Goal: Transaction & Acquisition: Purchase product/service

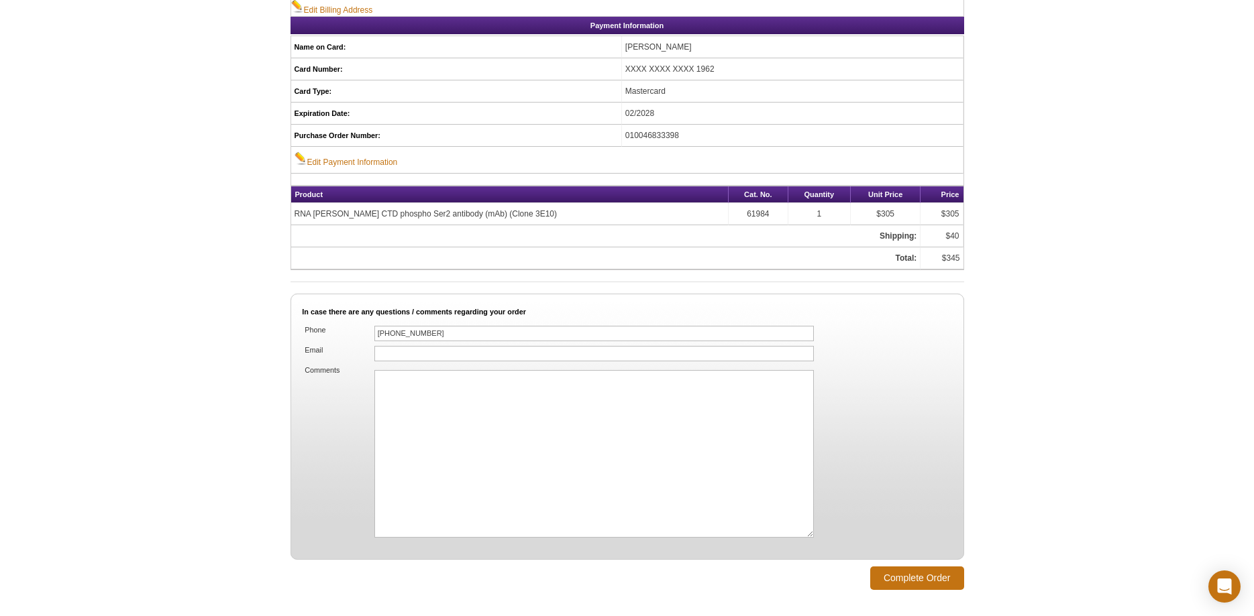
scroll to position [821, 0]
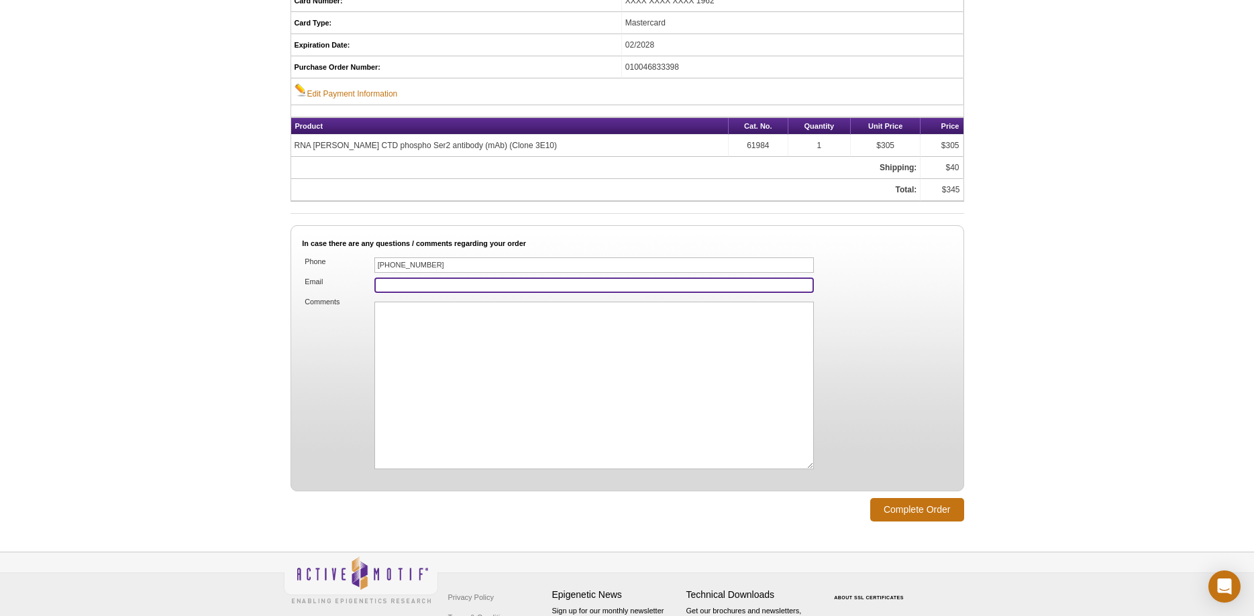
click at [431, 288] on input "Email" at bounding box center [594, 285] width 440 height 15
type input "[EMAIL_ADDRESS][DOMAIN_NAME]"
click at [924, 498] on input "Complete Order" at bounding box center [917, 509] width 94 height 23
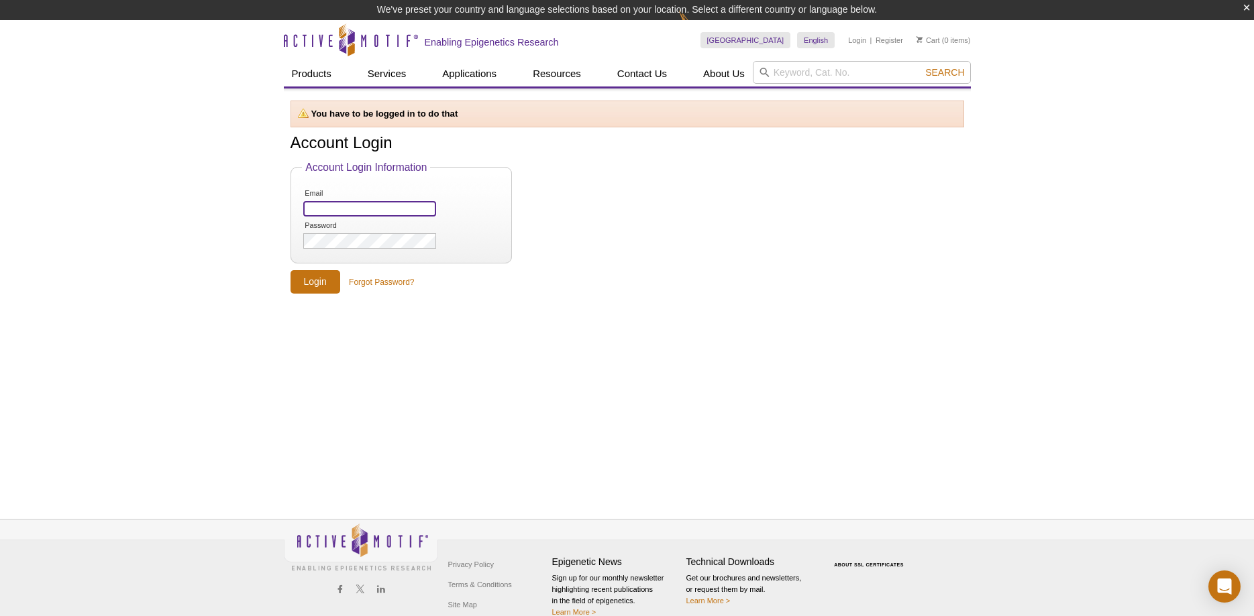
click at [362, 212] on input "Email" at bounding box center [369, 208] width 132 height 15
click at [363, 208] on input "Email" at bounding box center [369, 208] width 132 height 15
type input "[EMAIL_ADDRESS][DOMAIN_NAME]"
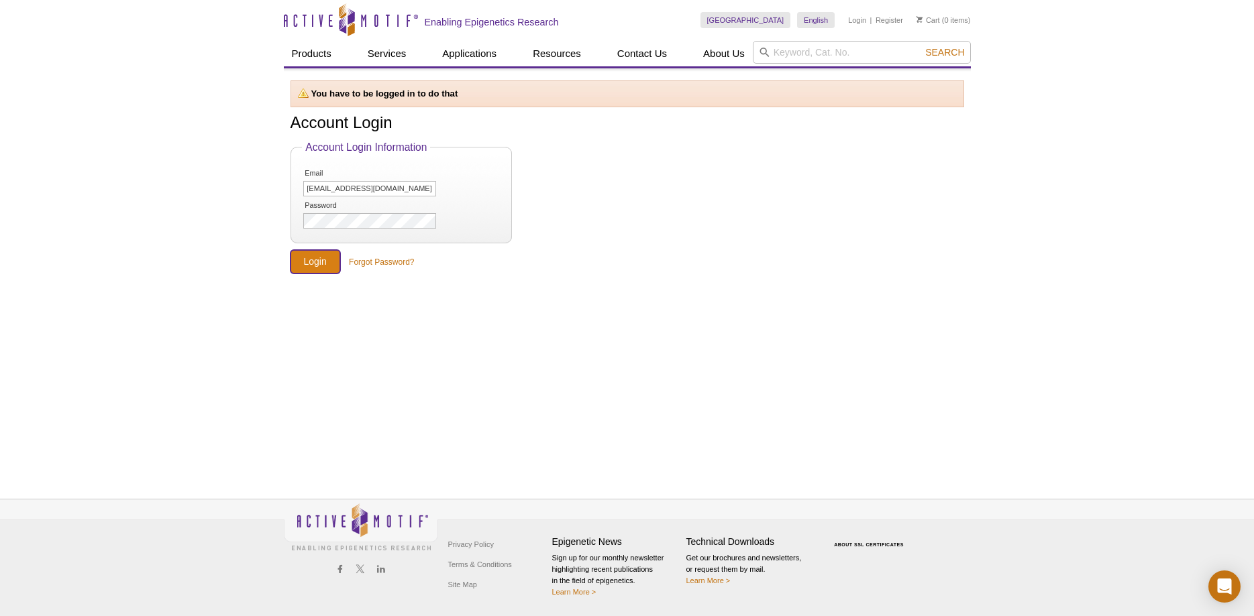
click at [313, 260] on input "Login" at bounding box center [315, 261] width 50 height 23
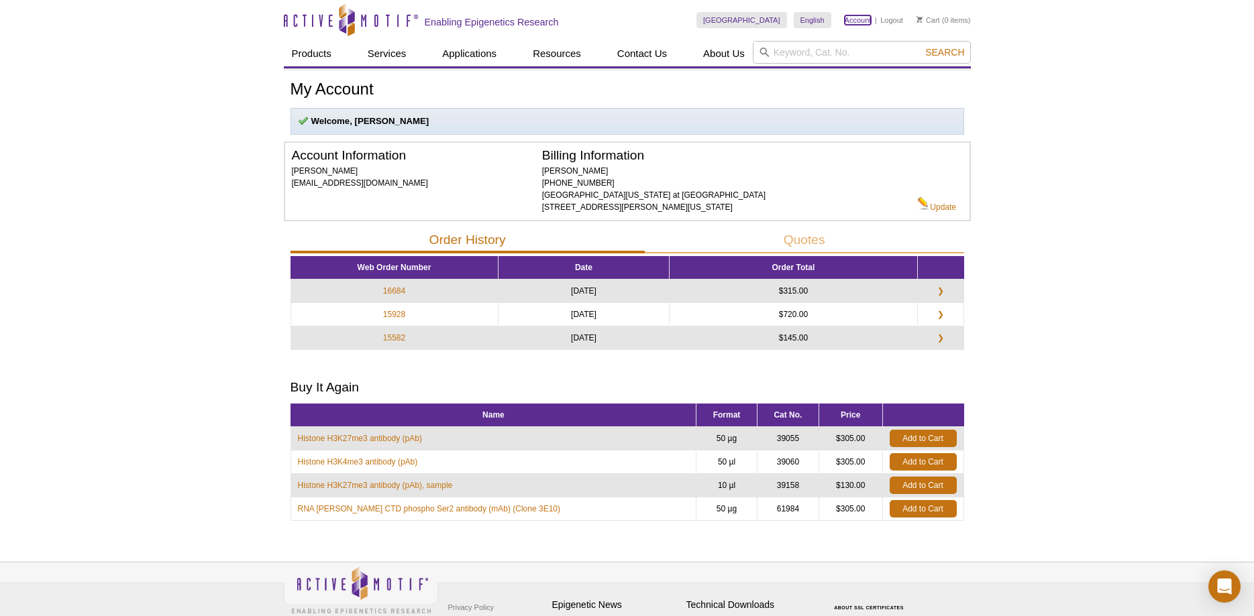
click at [856, 22] on link "Account" at bounding box center [858, 19] width 27 height 9
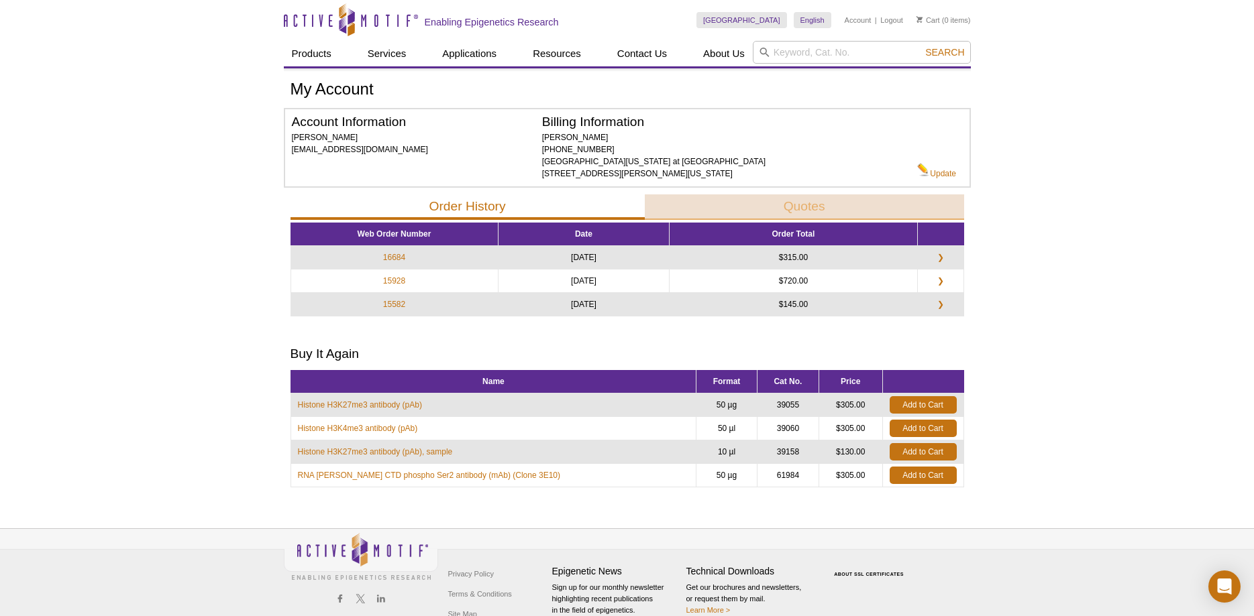
scroll to position [30, 0]
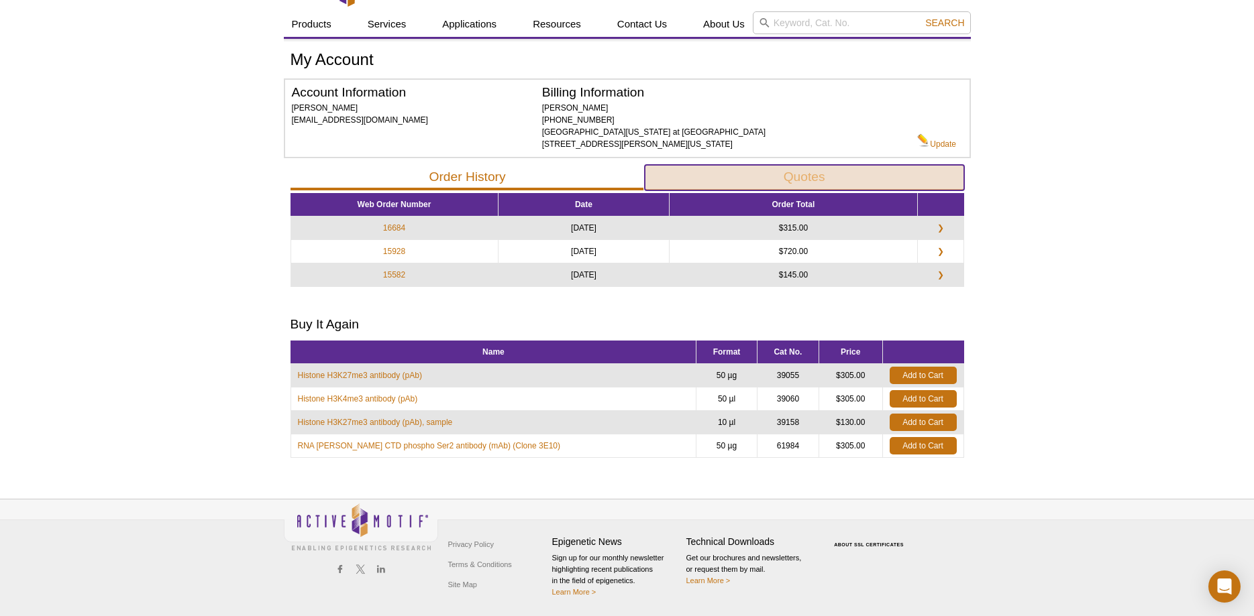
click at [817, 182] on button "Quotes" at bounding box center [804, 177] width 319 height 25
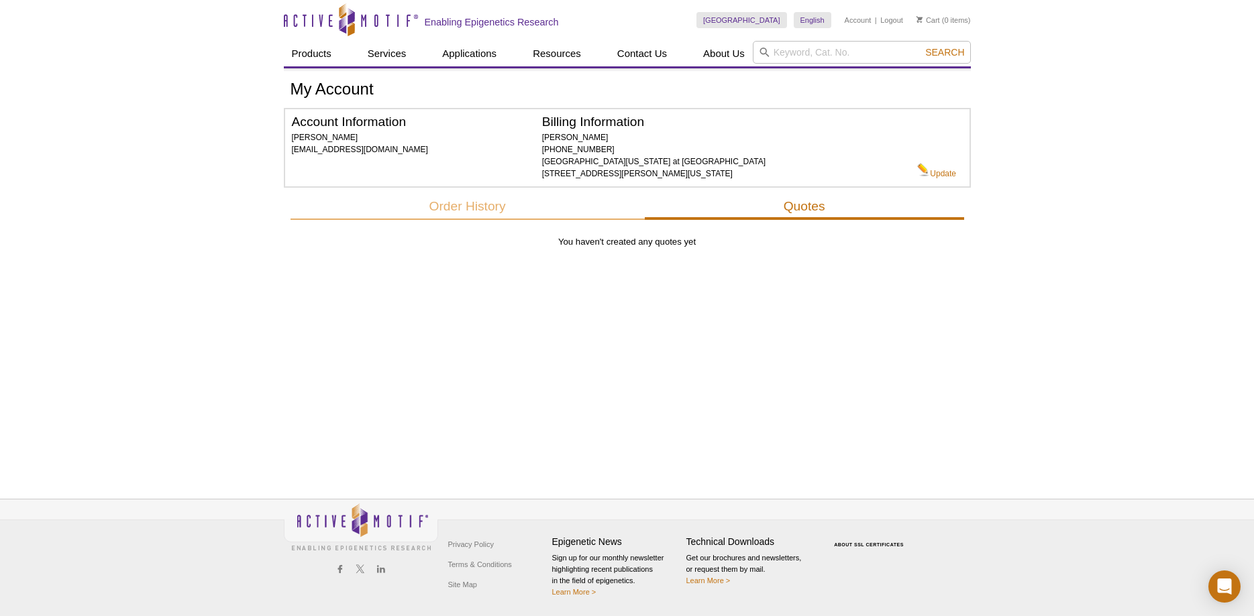
scroll to position [0, 0]
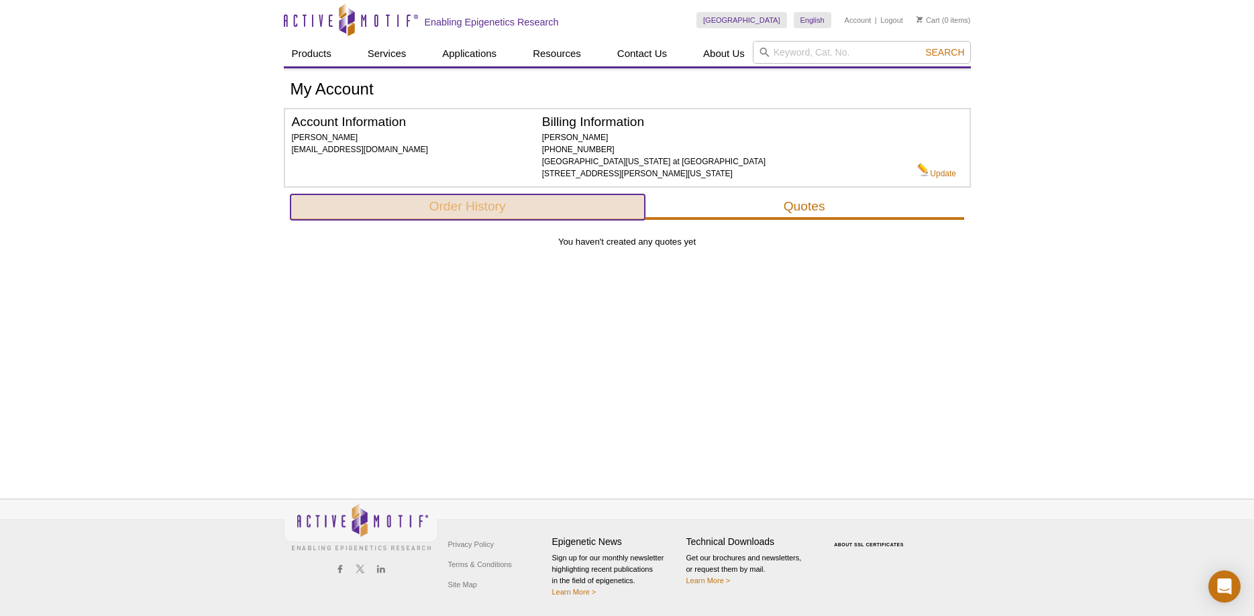
click at [476, 211] on button "Order History" at bounding box center [467, 207] width 354 height 25
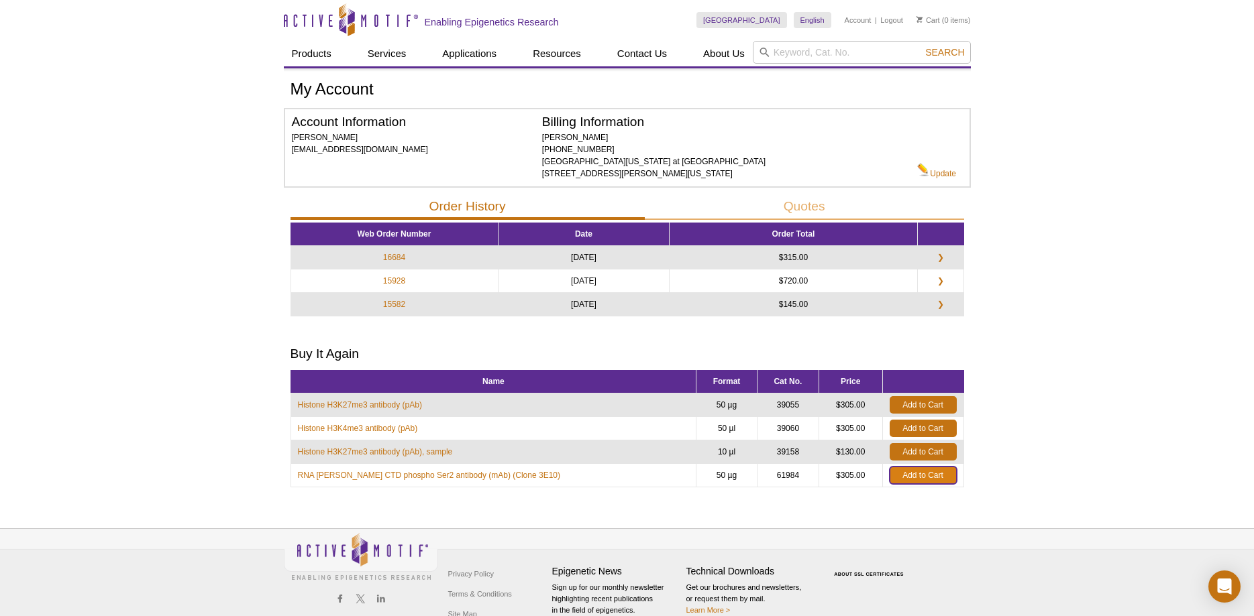
click at [912, 480] on link "Add to Cart" at bounding box center [923, 475] width 67 height 17
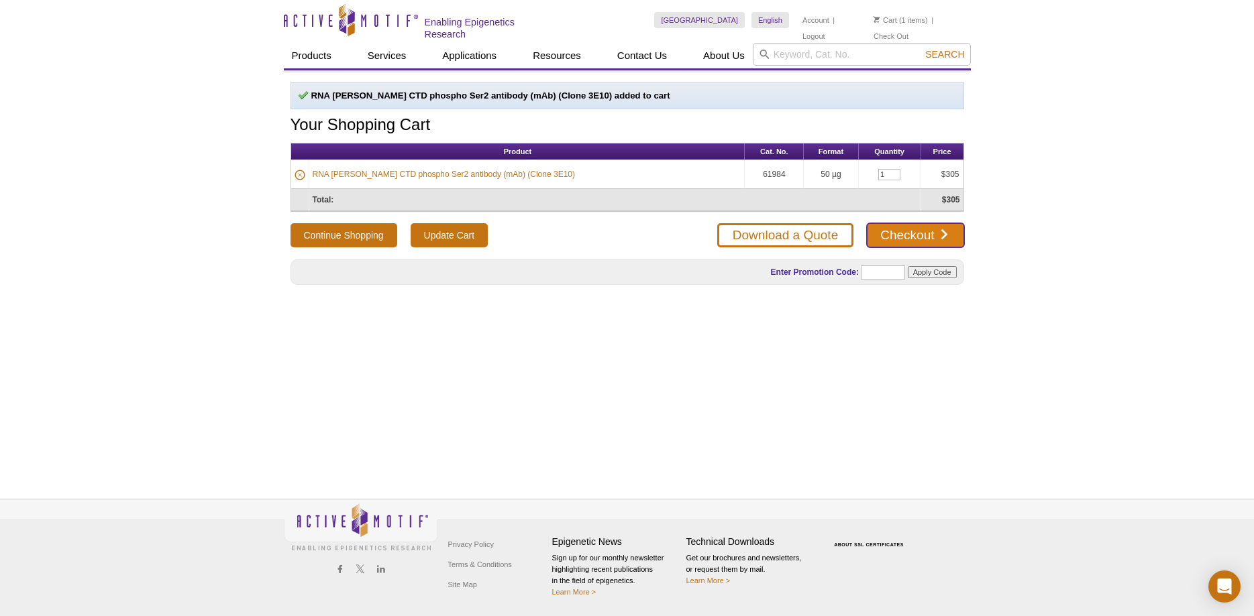
click at [902, 230] on link "Checkout" at bounding box center [915, 235] width 97 height 24
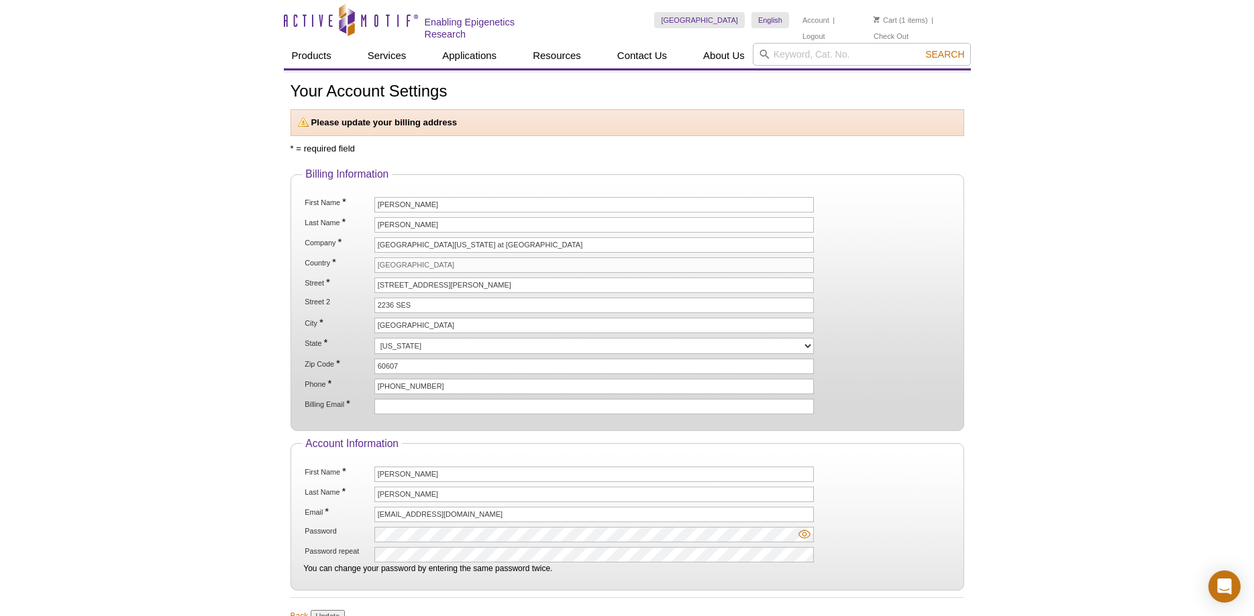
click at [909, 21] on li "Cart (1 items)" at bounding box center [900, 20] width 54 height 16
click at [885, 23] on link "Cart" at bounding box center [884, 19] width 23 height 9
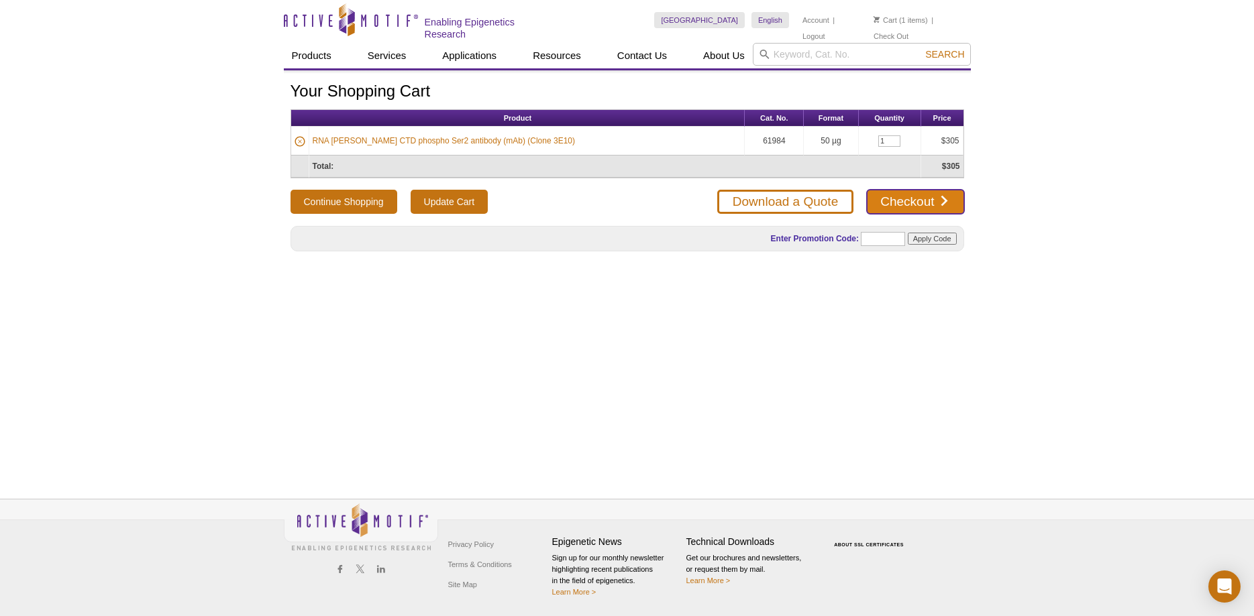
click at [924, 203] on link "Checkout" at bounding box center [915, 202] width 97 height 24
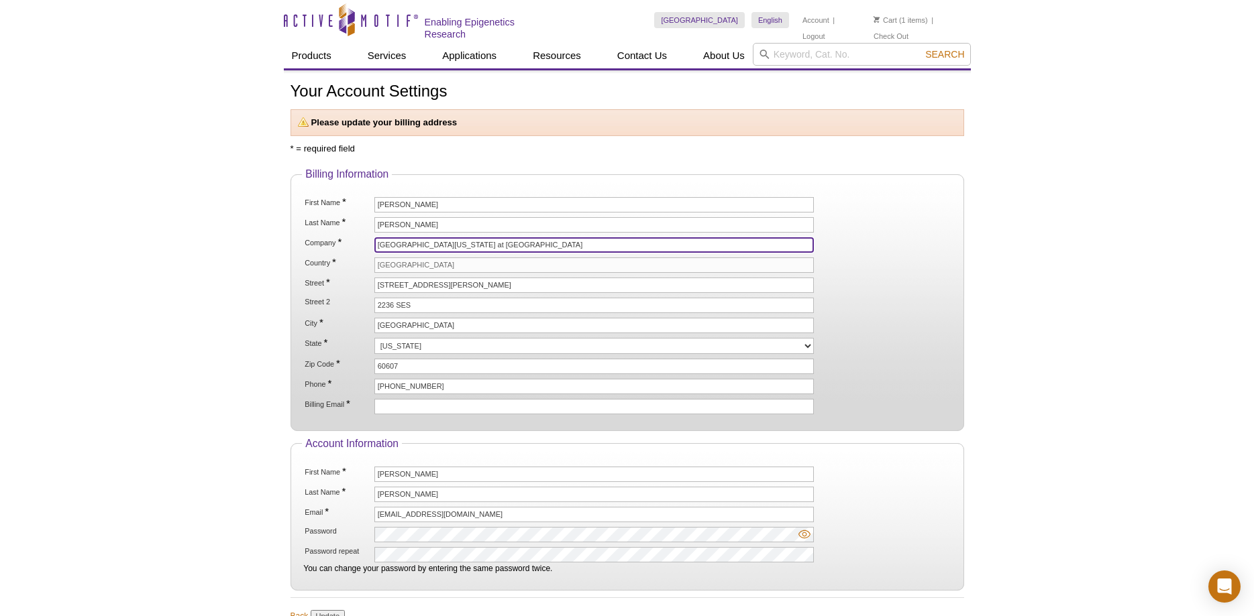
click at [452, 244] on input "University Of Illinois at Chicago" at bounding box center [594, 244] width 440 height 15
type input "[GEOGRAPHIC_DATA][US_STATE]"
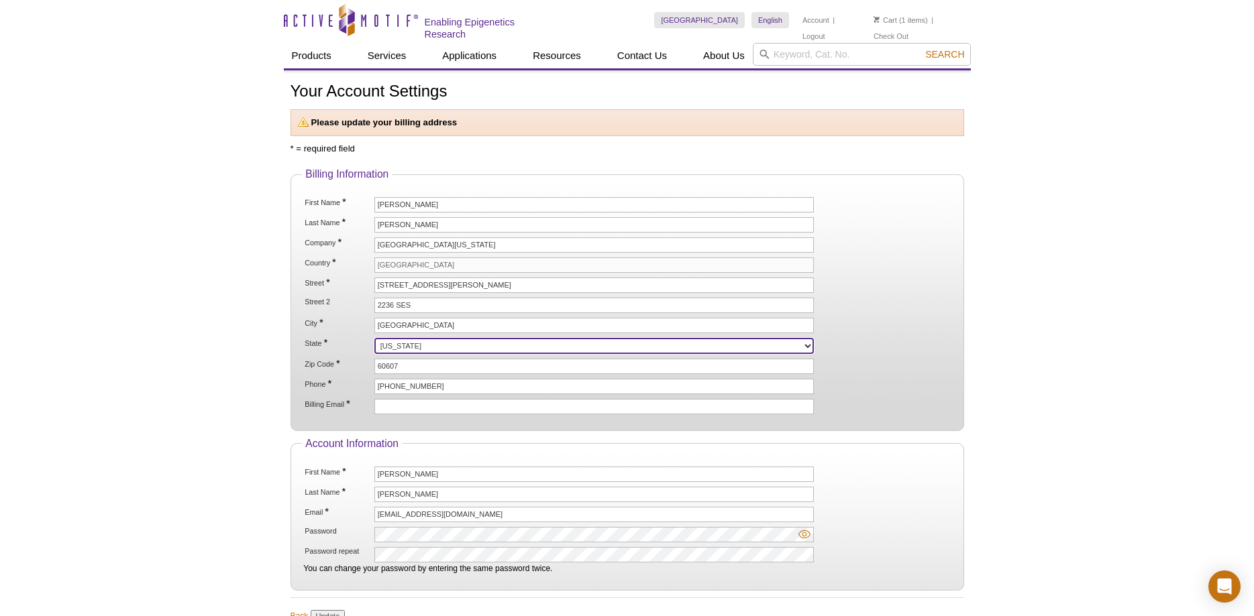
click at [374, 338] on select "Alabama Alaska American Samoa Arizona Arkansas California Colorado Connecticut …" at bounding box center [594, 346] width 440 height 16
select select "IL"
click option "[US_STATE]" at bounding box center [0, 0] width 0 height 0
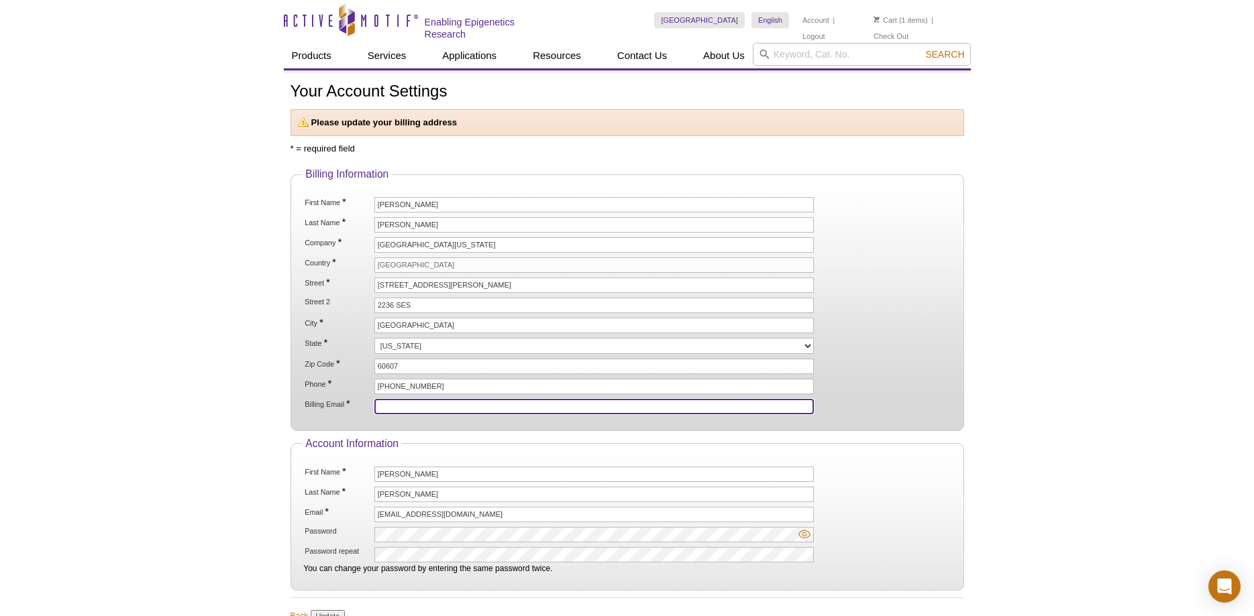
click at [455, 404] on input "Billing Email *" at bounding box center [594, 406] width 440 height 15
type input "[EMAIL_ADDRESS][DOMAIN_NAME]"
click at [932, 367] on li "Zip Code * 60607" at bounding box center [626, 366] width 647 height 15
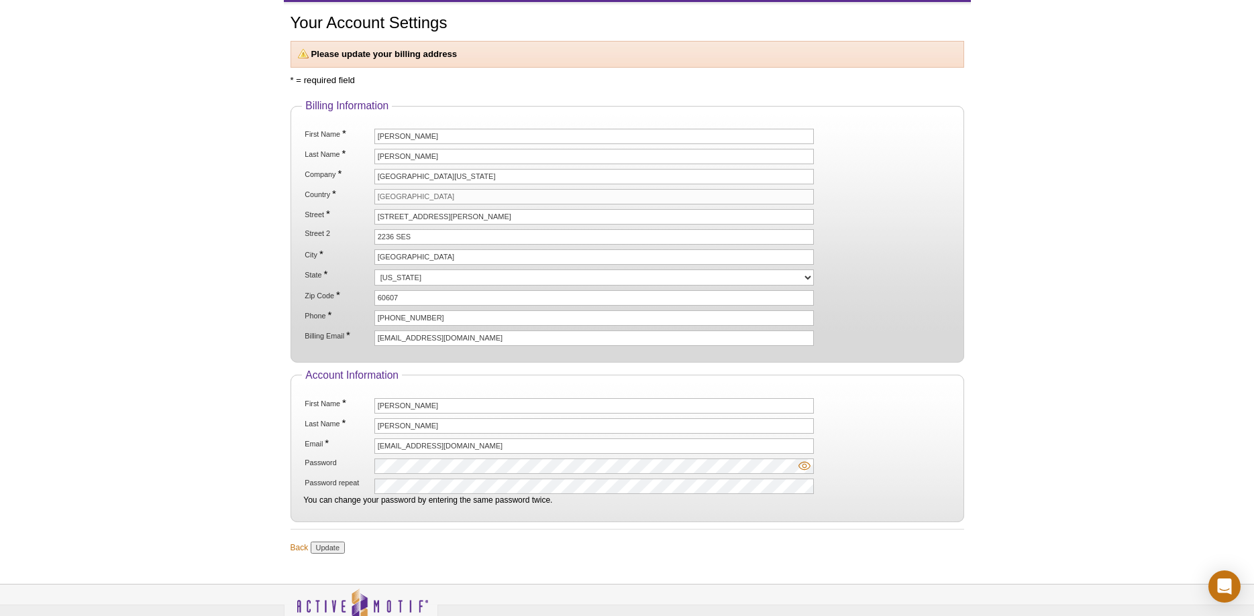
scroll to position [137, 0]
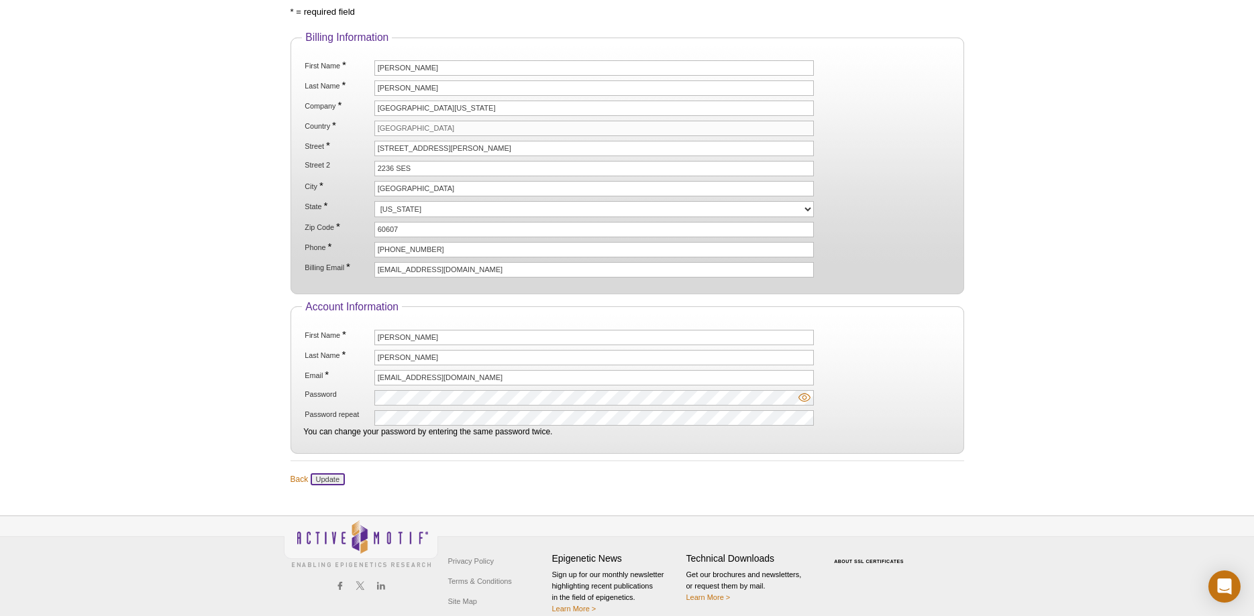
click at [325, 478] on input "Update" at bounding box center [328, 480] width 34 height 12
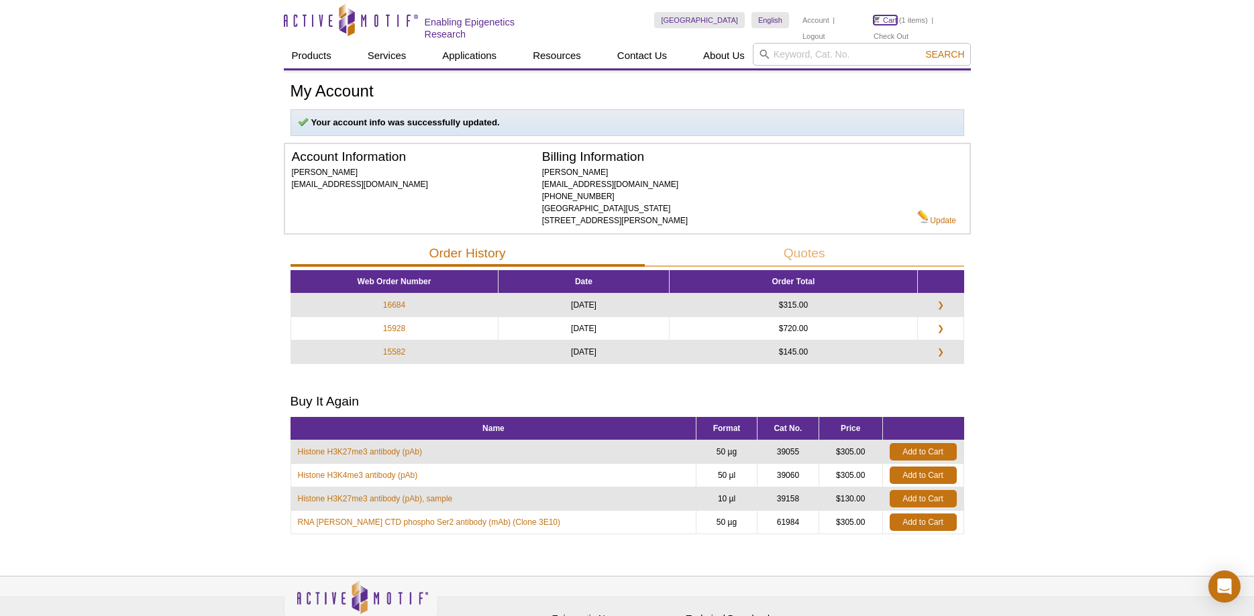
click at [890, 19] on link "Cart" at bounding box center [884, 19] width 23 height 9
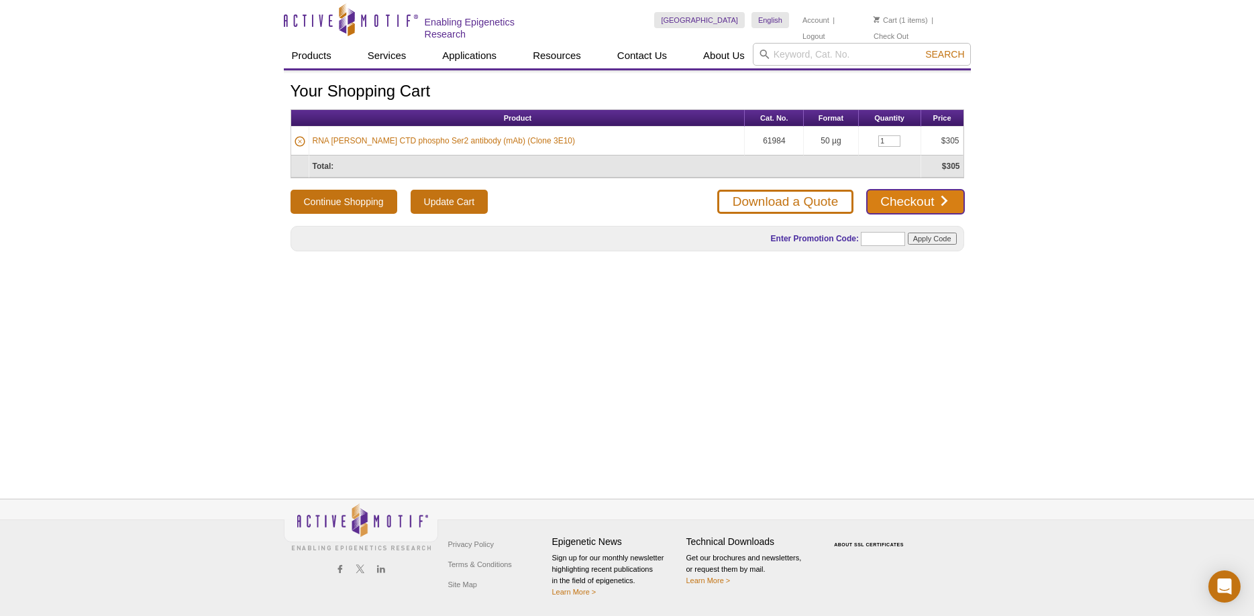
click at [901, 197] on link "Checkout" at bounding box center [915, 202] width 97 height 24
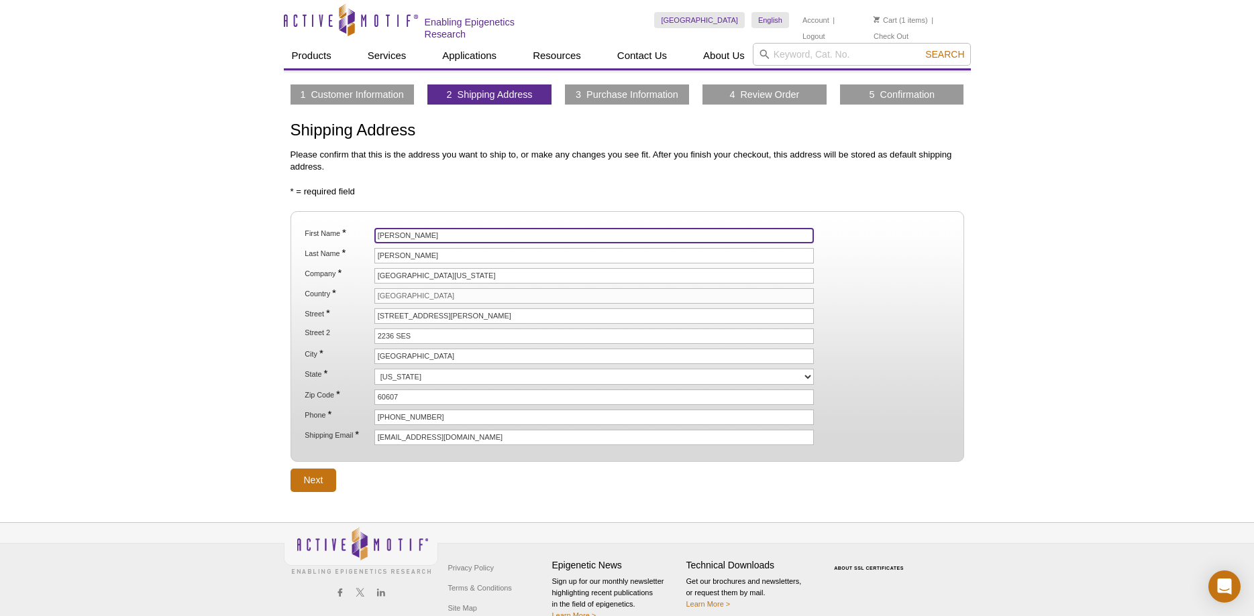
drag, startPoint x: 418, startPoint y: 229, endPoint x: 350, endPoint y: 229, distance: 68.4
click at [350, 229] on li "First Name * Derrick" at bounding box center [626, 235] width 647 height 15
drag, startPoint x: 403, startPoint y: 233, endPoint x: 364, endPoint y: 221, distance: 40.7
click at [374, 230] on input "Derrick" at bounding box center [594, 235] width 440 height 15
type input "Ganesh"
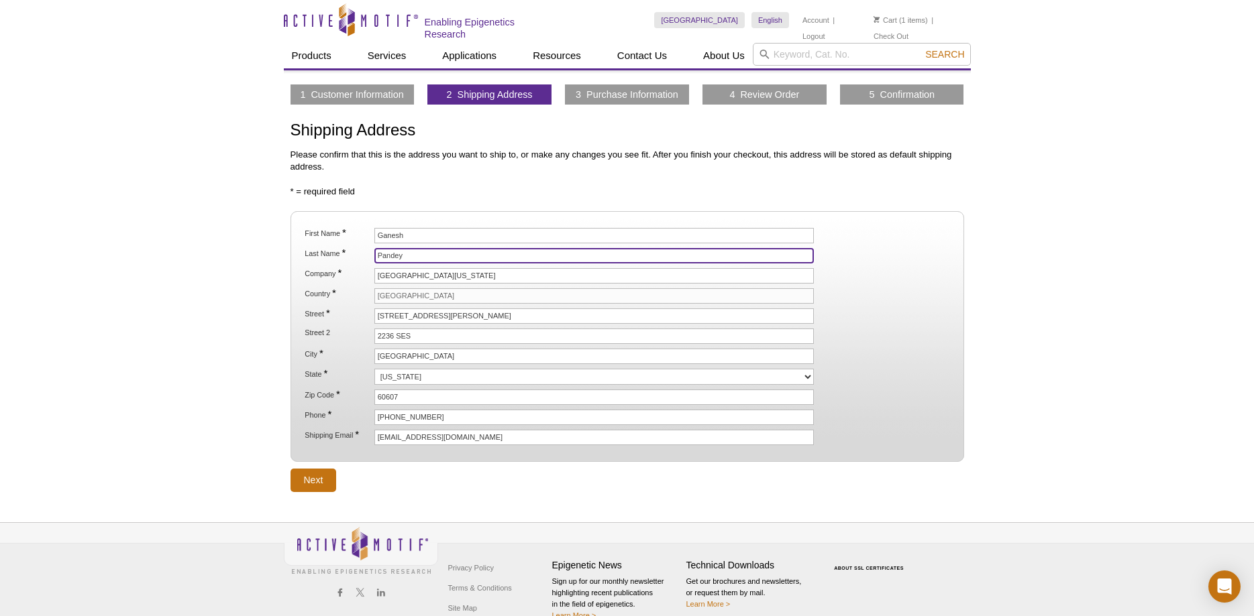
type input "Pandey"
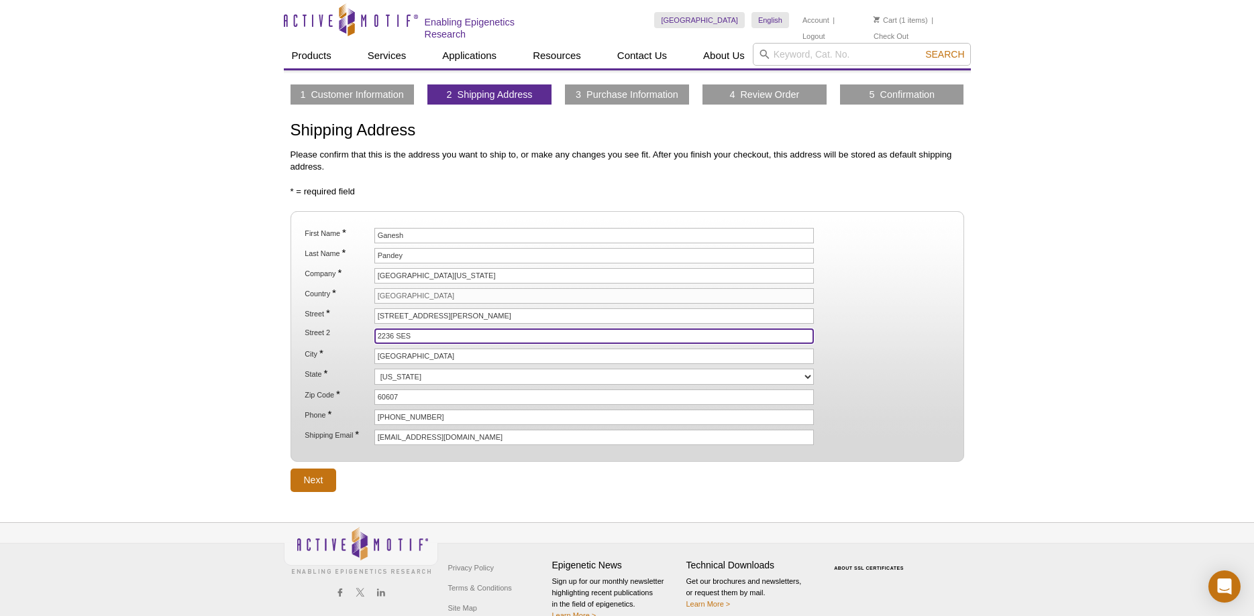
drag, startPoint x: 411, startPoint y: 331, endPoint x: 335, endPoint y: 333, distance: 75.8
click at [374, 333] on input "2236 SES" at bounding box center [594, 336] width 440 height 15
type input "2218 SES"
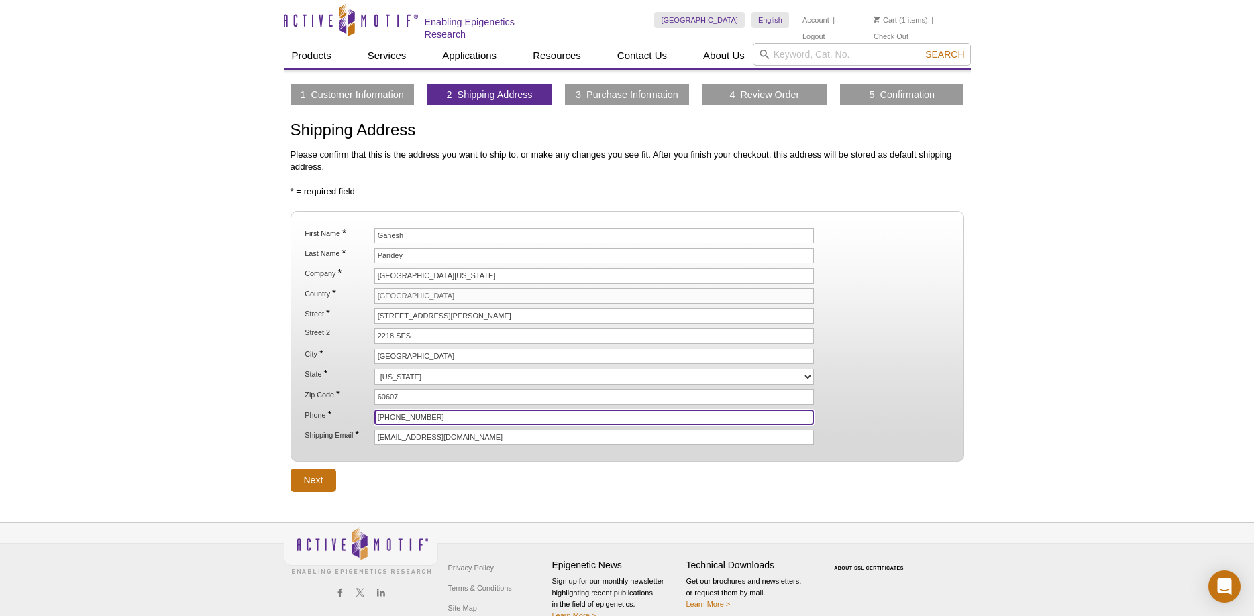
drag, startPoint x: 483, startPoint y: 415, endPoint x: 490, endPoint y: 410, distance: 8.6
click at [484, 415] on input "(312)996-0634" at bounding box center [594, 417] width 440 height 15
type input "(312)996-4588"
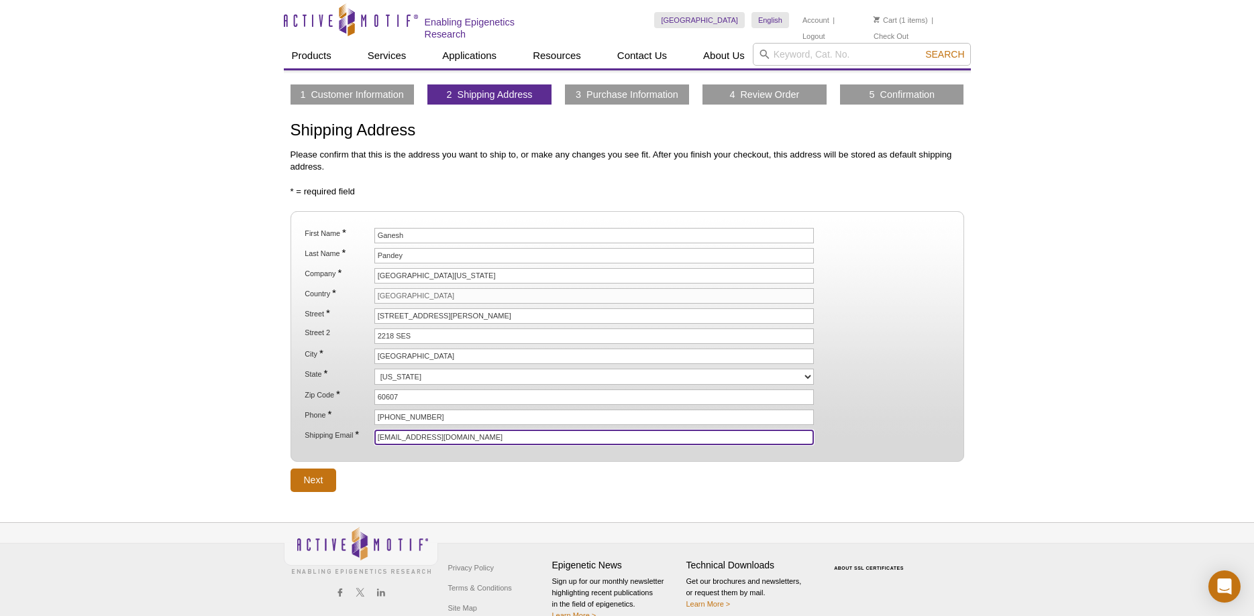
drag, startPoint x: 407, startPoint y: 437, endPoint x: 350, endPoint y: 434, distance: 56.4
click at [374, 434] on input "stanley1@uic.edu" at bounding box center [594, 437] width 440 height 15
type input "gpande3@uic.edu"
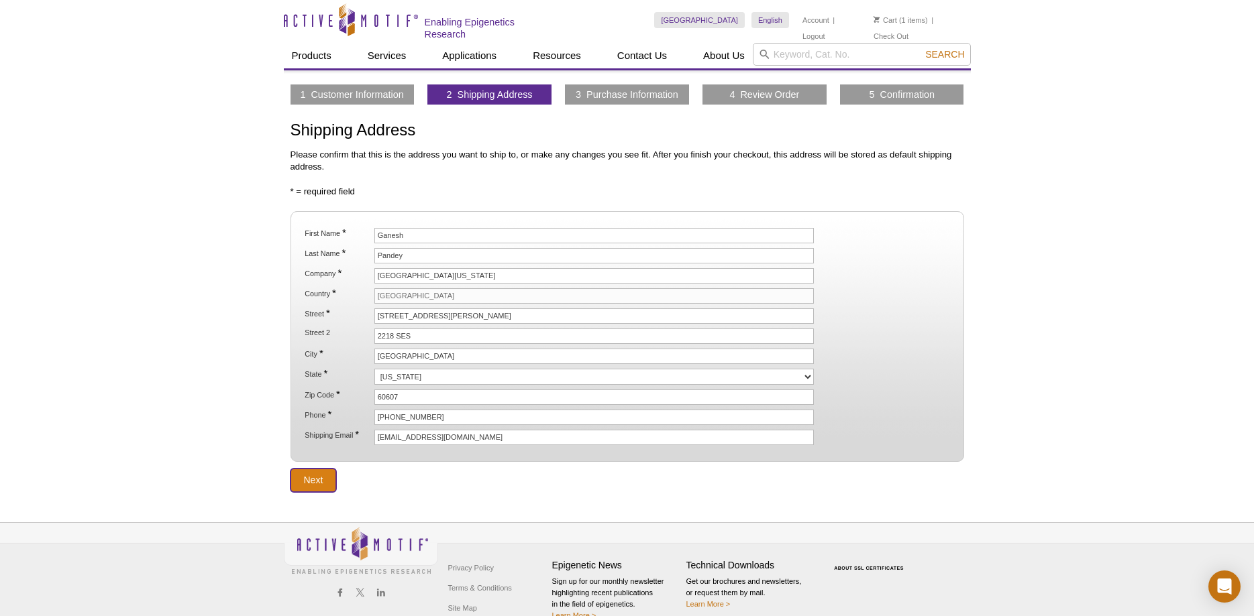
click at [313, 476] on input "Next" at bounding box center [313, 480] width 46 height 23
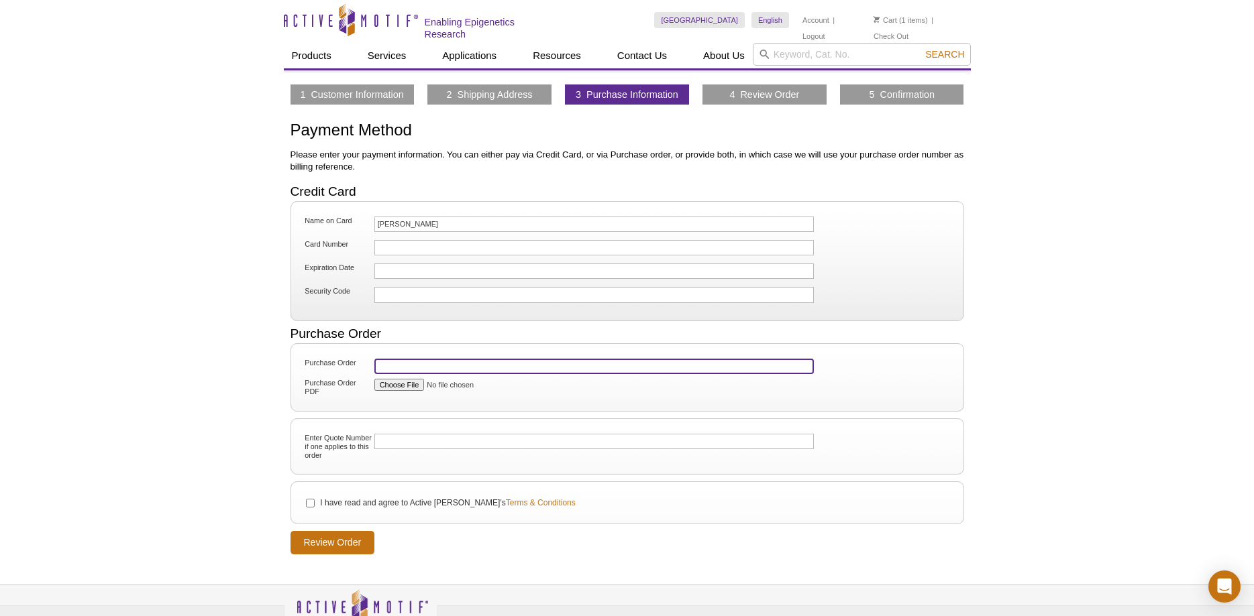
click at [405, 364] on input "Purchase Order" at bounding box center [594, 366] width 440 height 15
paste input "10046833398"
type input "10046833398"
click at [462, 251] on div at bounding box center [594, 247] width 440 height 15
click at [311, 503] on input "I have read and agree to Active Motif's Terms & Conditions" at bounding box center [310, 503] width 9 height 9
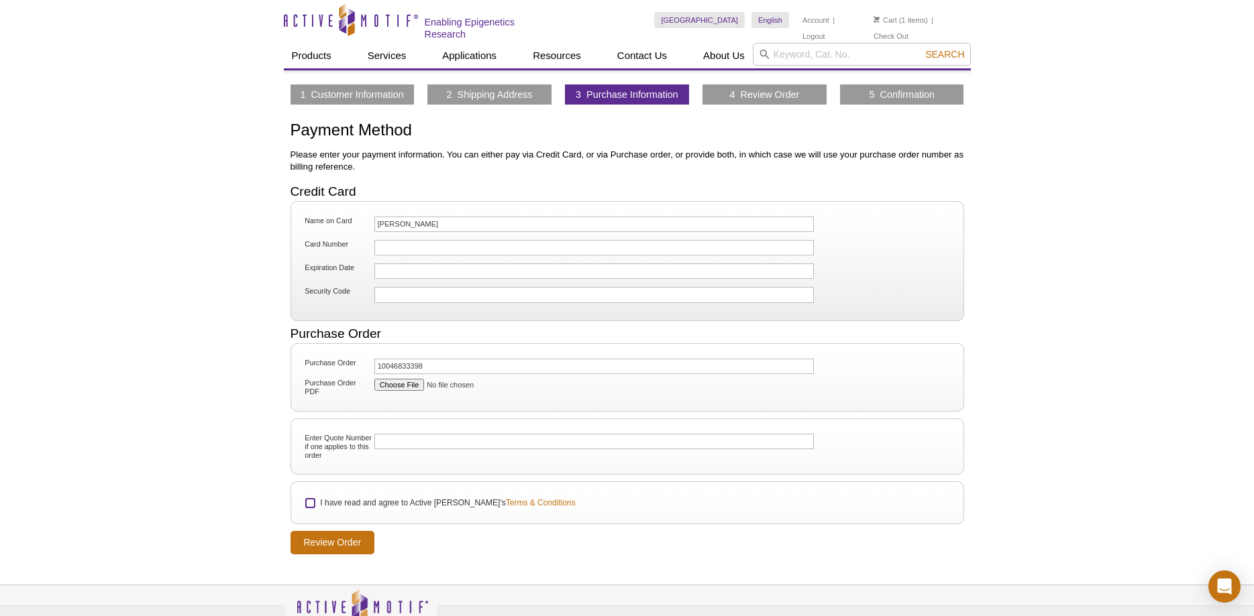
checkbox input "true"
click at [344, 540] on input "Review Order" at bounding box center [332, 542] width 85 height 23
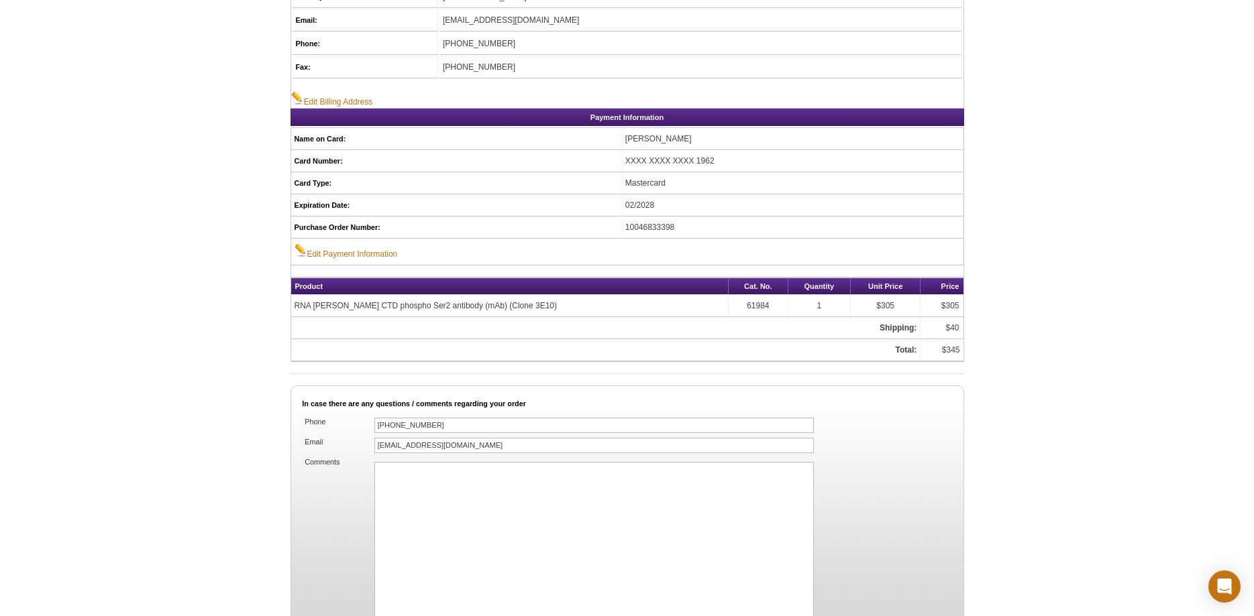
scroll to position [753, 0]
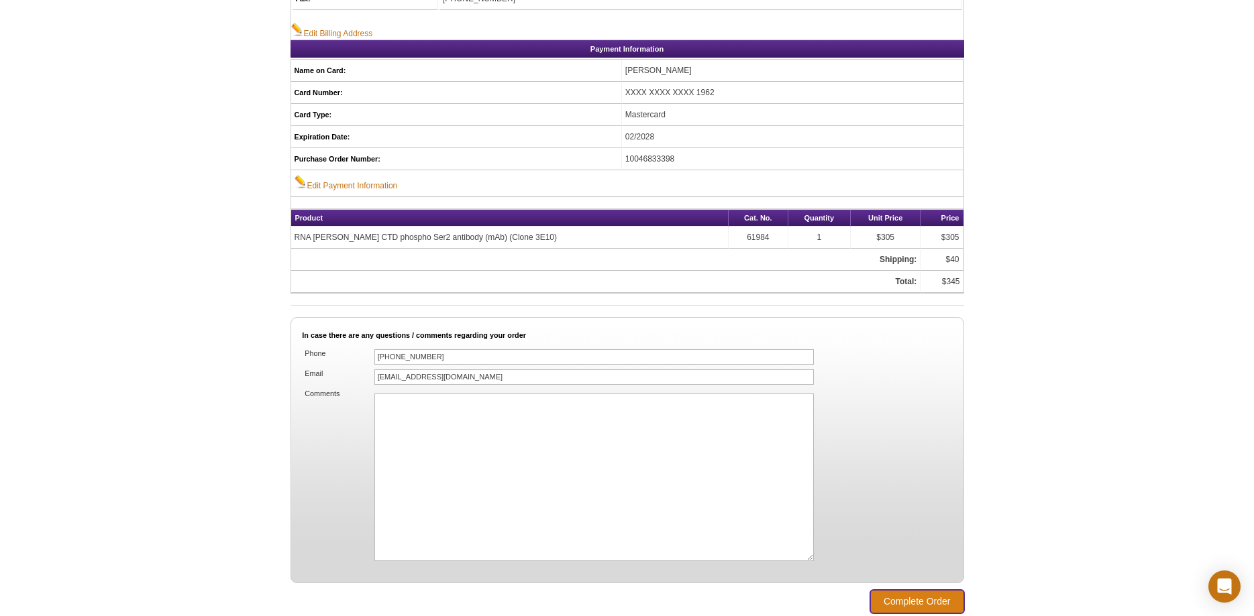
click at [928, 591] on input "Complete Order" at bounding box center [917, 601] width 94 height 23
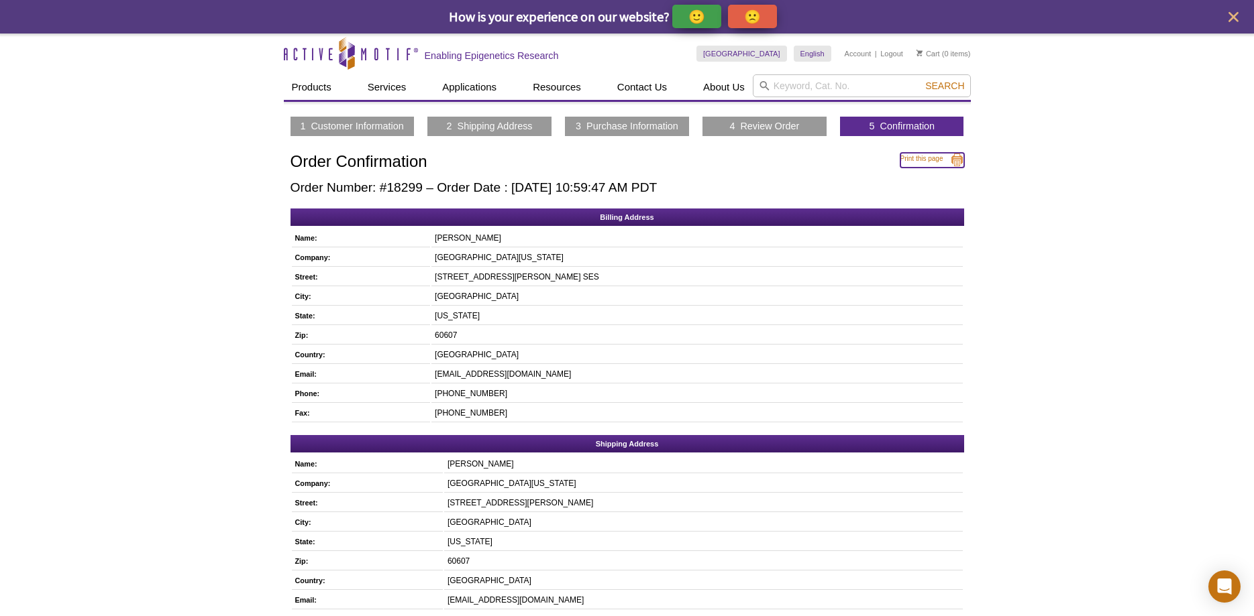
click at [960, 162] on link "Print this page" at bounding box center [932, 160] width 64 height 15
click at [894, 56] on link "Logout" at bounding box center [891, 53] width 23 height 9
